Goal: Use online tool/utility: Use online tool/utility

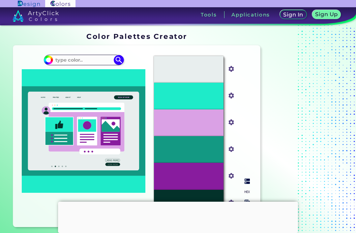
click at [234, 67] on div "#e8eeee" at bounding box center [232, 69] width 10 height 11
click at [227, 67] on input "#e8eeee" at bounding box center [230, 68] width 8 height 8
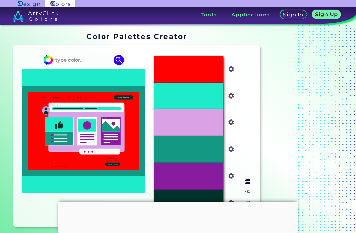
click at [228, 99] on input "#1eebc9" at bounding box center [230, 95] width 8 height 8
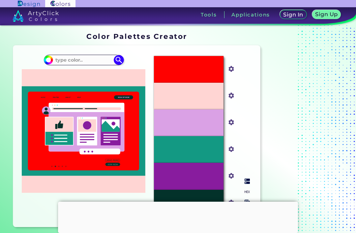
click at [229, 75] on div "#ff0100" at bounding box center [232, 69] width 10 height 11
click at [233, 70] on input "#ff0100" at bounding box center [230, 68] width 8 height 8
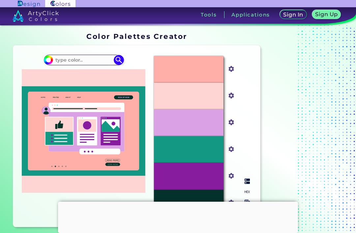
click at [230, 97] on input "#ffd5d3" at bounding box center [230, 95] width 8 height 8
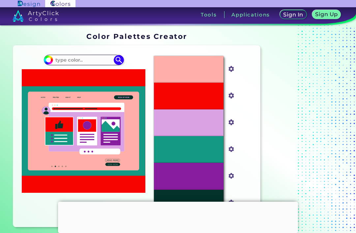
scroll to position [43, 0]
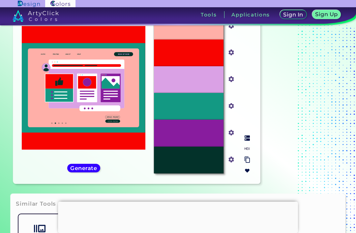
click at [233, 136] on input "#881c9e" at bounding box center [230, 132] width 8 height 8
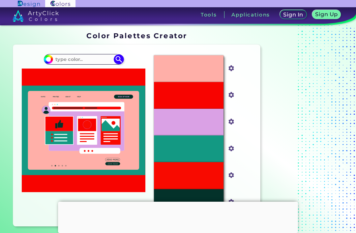
scroll to position [1, 0]
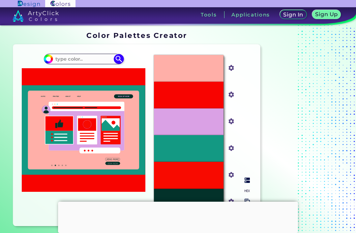
click at [230, 98] on input "#f80300" at bounding box center [230, 94] width 8 height 8
type input "#ffc0c0"
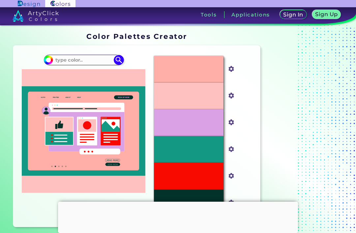
scroll to position [0, 0]
click at [229, 98] on input "#ffc0c0" at bounding box center [230, 95] width 8 height 8
click at [95, 64] on input at bounding box center [83, 59] width 61 height 9
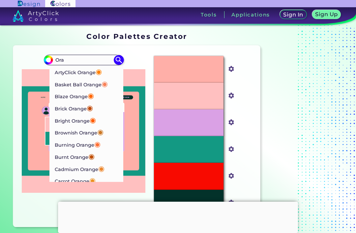
type input "Ora"
click at [110, 74] on li "ArtyClick Orange ◉" at bounding box center [86, 72] width 74 height 12
type input "#ff7f00"
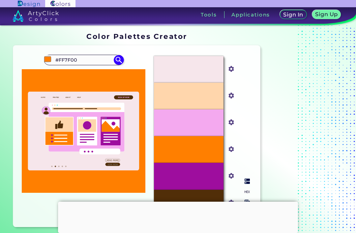
click at [233, 100] on img at bounding box center [231, 95] width 9 height 9
click at [229, 99] on input "#ffd6ac" at bounding box center [230, 95] width 8 height 8
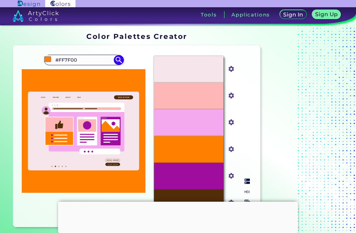
click at [225, 101] on div "#ffb6b6" at bounding box center [232, 96] width 16 height 27
click at [230, 99] on input "#ffb6b6" at bounding box center [230, 95] width 8 height 8
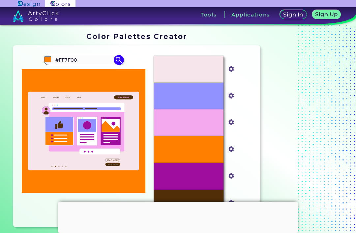
click at [96, 43] on section "Oops - something went wrong. Please try again. #F6E6EB #f6e6eb #9192FF #9192ff …" at bounding box center [137, 138] width 252 height 190
click at [81, 56] on input "#FF7F00" at bounding box center [83, 59] width 61 height 9
click at [72, 59] on input "#FF7F00" at bounding box center [83, 59] width 61 height 9
type input "#"
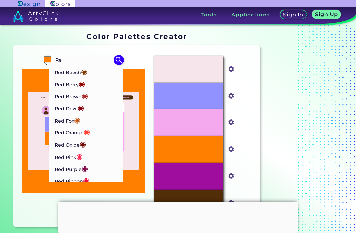
type input "R"
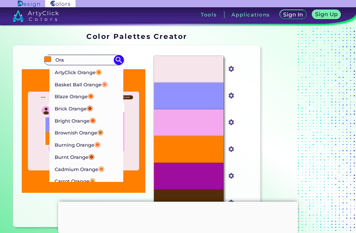
type input "Ora"
click at [101, 83] on p "Basket Ball Orange ◉" at bounding box center [81, 84] width 53 height 12
type input "#f88158"
type input "#F88158"
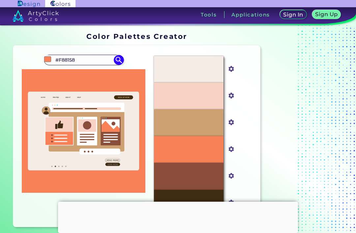
click at [85, 57] on input "#F88158" at bounding box center [83, 59] width 61 height 9
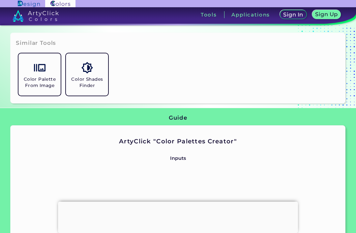
scroll to position [204, 0]
click at [93, 73] on img at bounding box center [87, 68] width 12 height 12
